Goal: Task Accomplishment & Management: Use online tool/utility

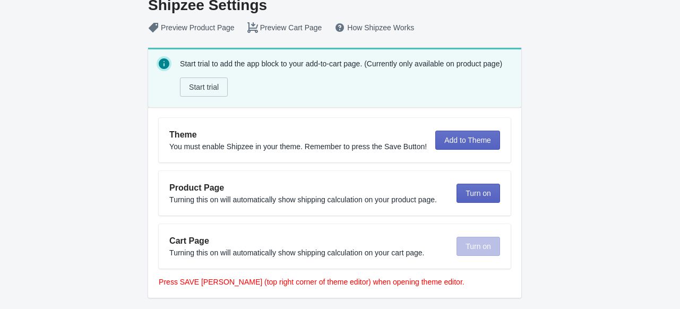
scroll to position [30, 0]
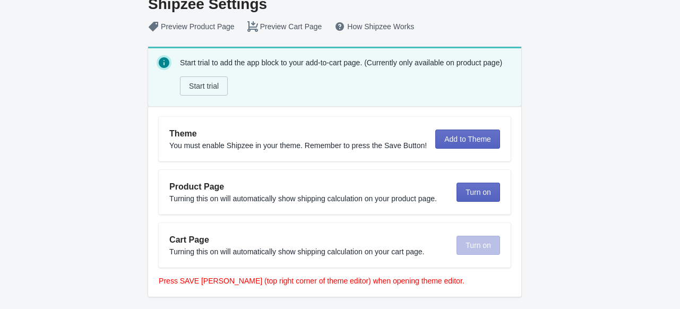
scroll to position [30, 0]
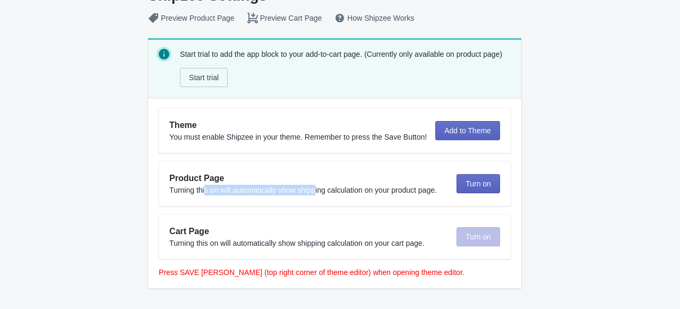
drag, startPoint x: 207, startPoint y: 190, endPoint x: 312, endPoint y: 185, distance: 105.2
click at [313, 186] on span "Turning this on will automatically show shipping calculation on your product pa…" at bounding box center [303, 190] width 268 height 8
click at [302, 142] on div "Theme You must enable Shipzee in your theme. Remember to press the Save Button!" at bounding box center [298, 130] width 258 height 23
click at [474, 183] on span "Turn on" at bounding box center [478, 183] width 25 height 8
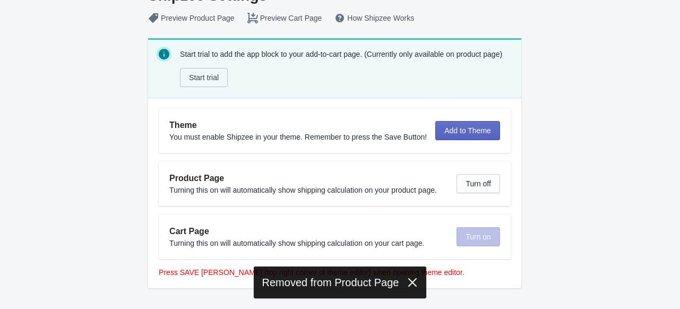
click at [183, 183] on h2 "Product Page" at bounding box center [308, 178] width 279 height 13
click at [459, 182] on button "Turn off" at bounding box center [478, 183] width 43 height 19
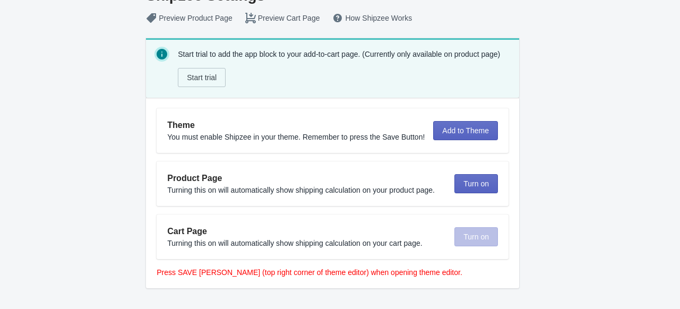
click at [363, 186] on span "Turning this on will automatically show shipping calculation on your product pa…" at bounding box center [301, 190] width 268 height 8
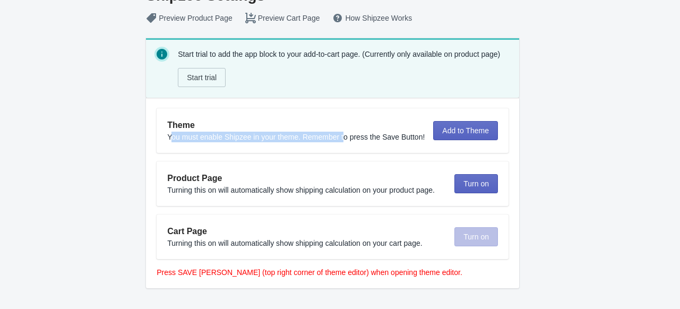
drag, startPoint x: 172, startPoint y: 140, endPoint x: 347, endPoint y: 140, distance: 174.7
click at [346, 140] on div "Theme You must enable Shipzee in your theme. Remember to press the Save Button!" at bounding box center [296, 130] width 258 height 23
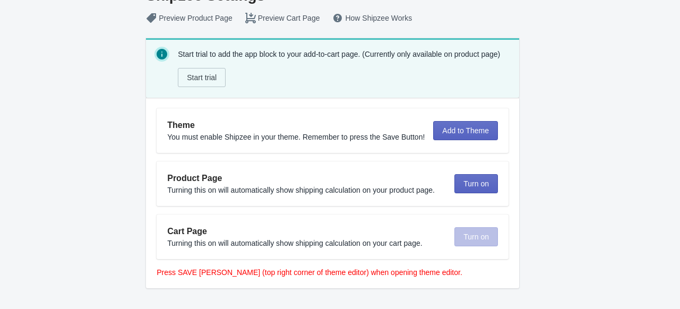
click at [362, 143] on div "Theme You must enable Shipzee in your theme. Remember to press the Save Button!…" at bounding box center [333, 130] width 352 height 45
click at [448, 132] on span "Add to Theme" at bounding box center [465, 130] width 47 height 8
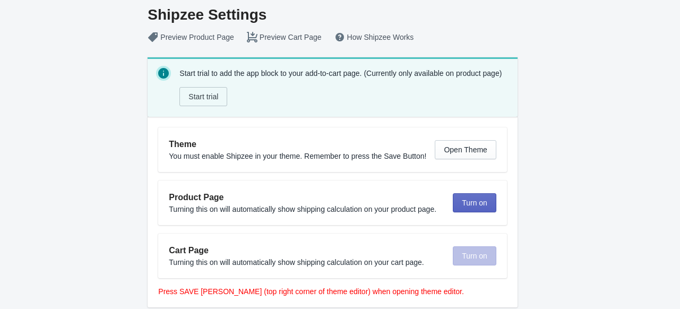
scroll to position [0, 0]
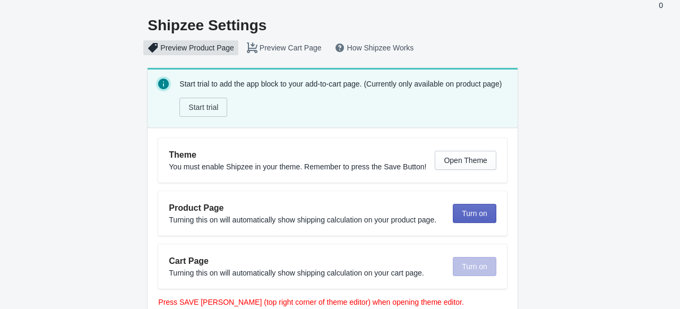
click at [213, 51] on button "Preview Product Page" at bounding box center [190, 47] width 99 height 19
